Goal: Task Accomplishment & Management: Manage account settings

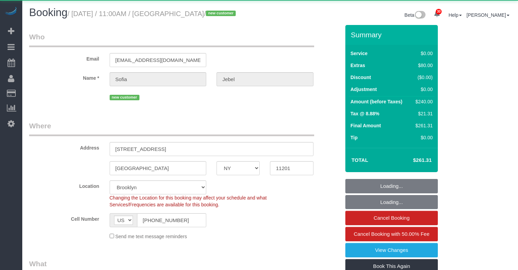
select select "NY"
select select "1"
select select "spot1"
select select "object:1072"
select select "spot50"
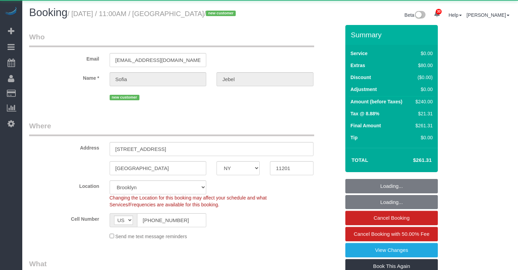
select select "string:stripe-pm_1SCvj84VGloSiKo7PrCFTo0z"
select select "1"
select select "number:58"
select select "number:73"
select select "number:15"
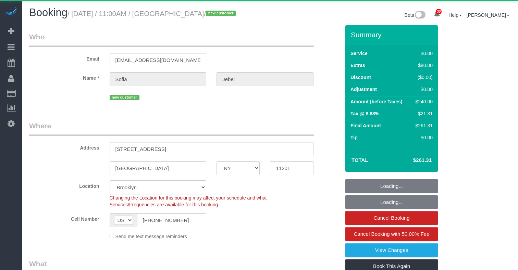
select select "number:5"
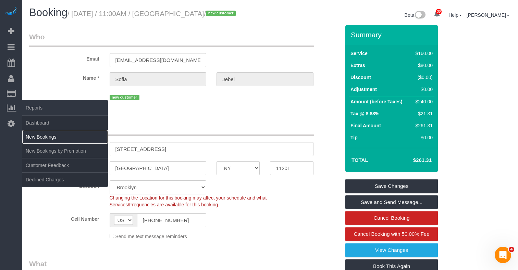
click at [50, 132] on link "New Bookings" at bounding box center [65, 137] width 86 height 14
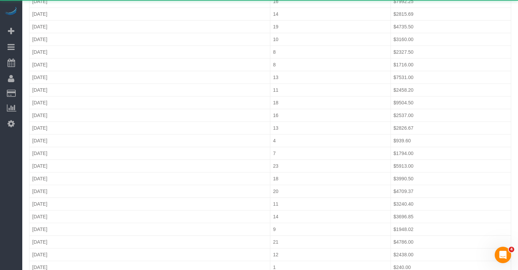
scroll to position [349, 0]
